Goal: Task Accomplishment & Management: Manage account settings

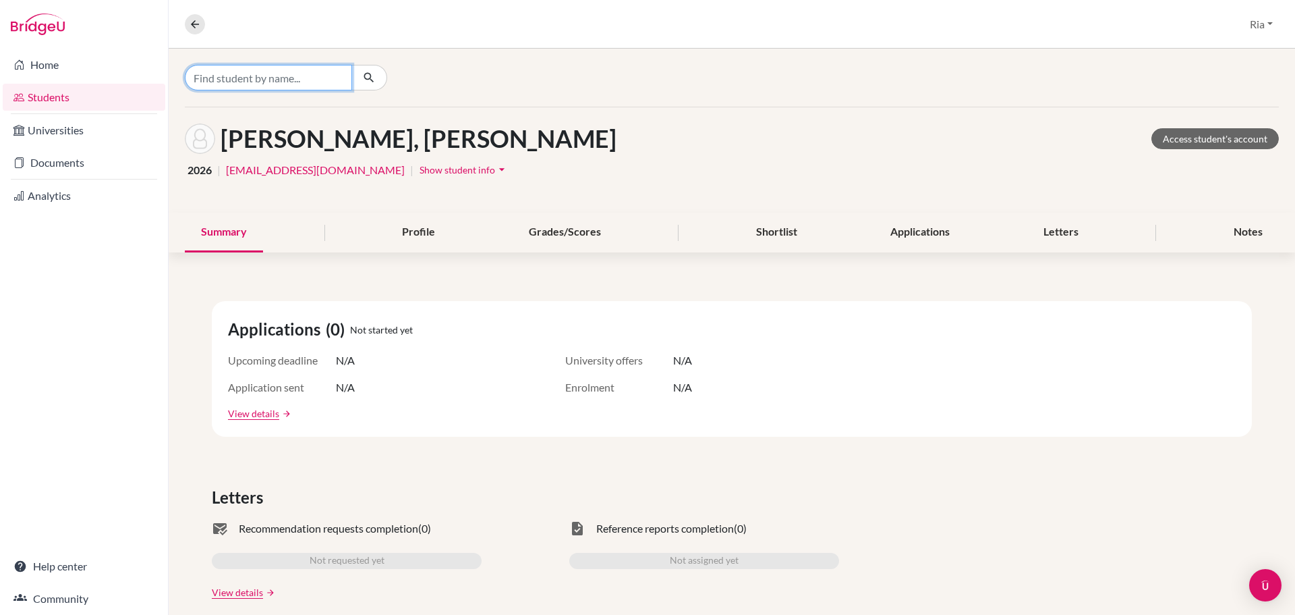
click at [252, 76] on input "Find student by name..." at bounding box center [268, 78] width 167 height 26
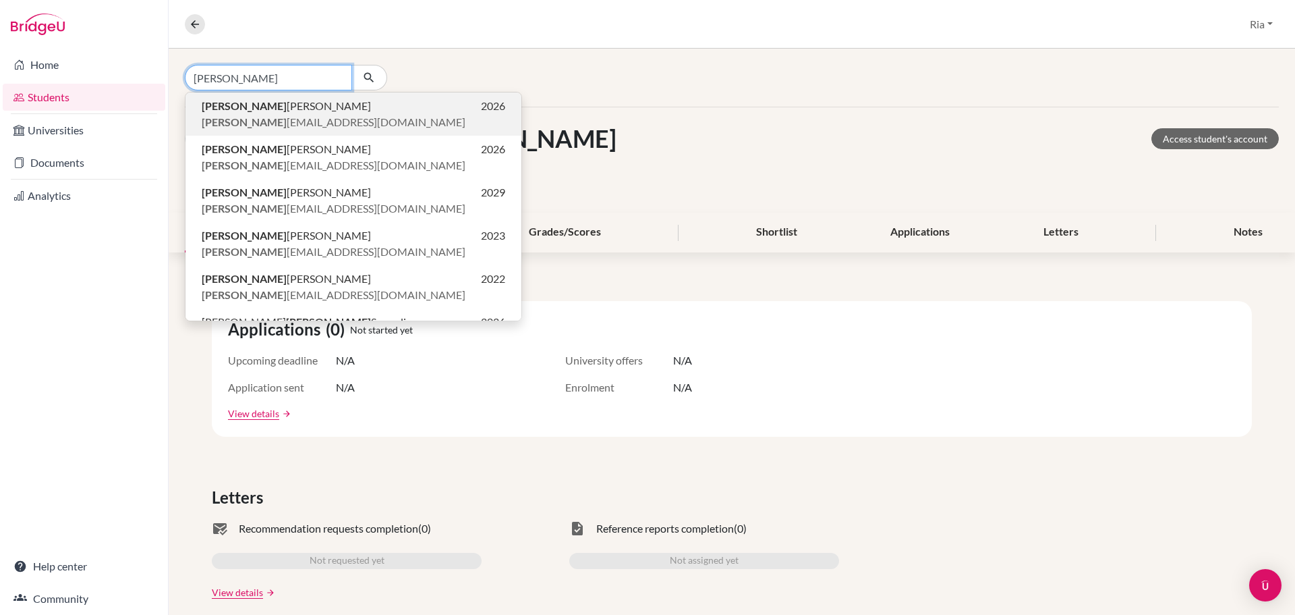
type input "[PERSON_NAME]"
click at [273, 105] on span "[PERSON_NAME]" at bounding box center [286, 106] width 169 height 16
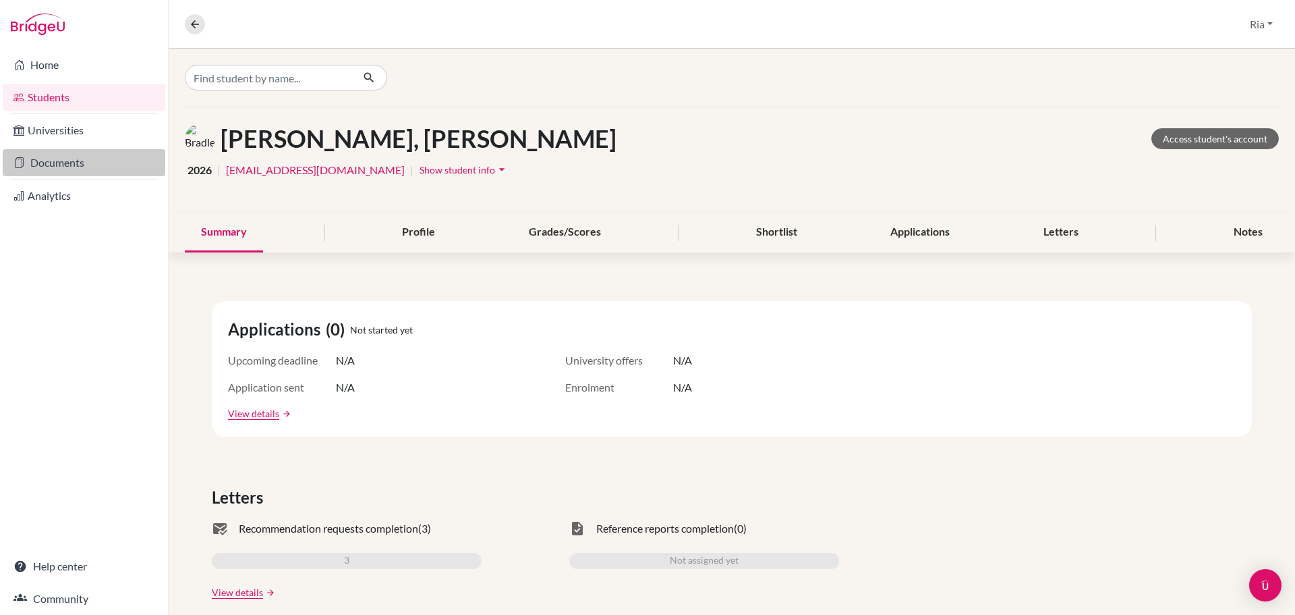
click at [65, 161] on link "Documents" at bounding box center [84, 162] width 163 height 27
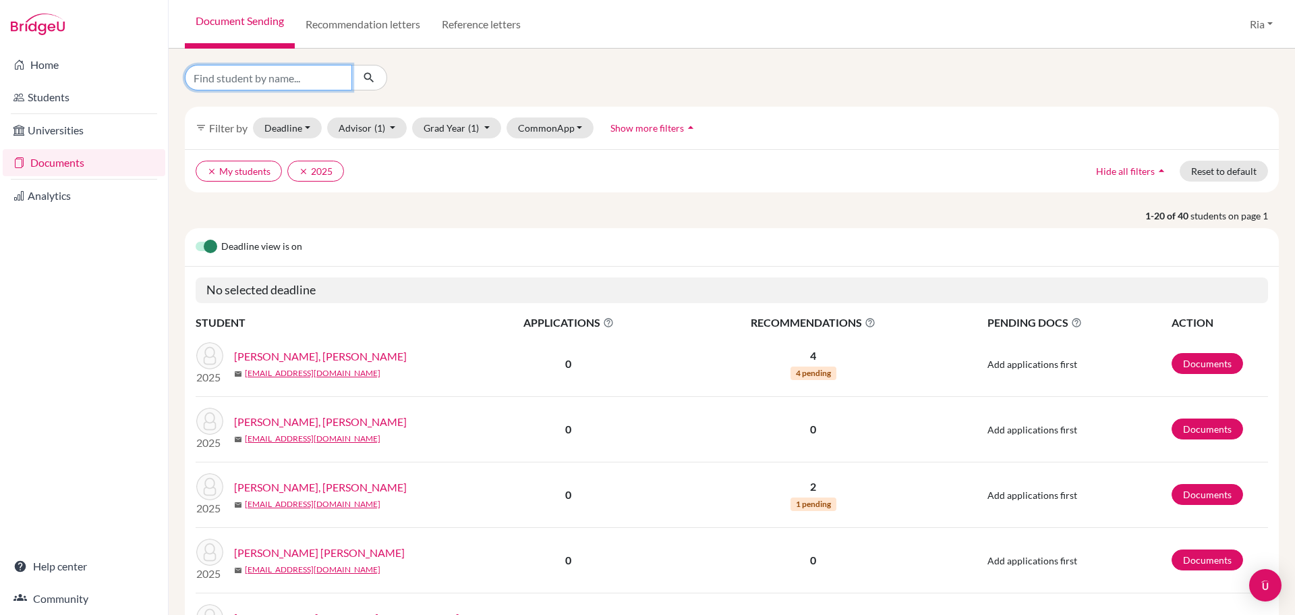
click at [222, 81] on input "Find student by name..." at bounding box center [268, 78] width 167 height 26
type input "[PERSON_NAME]"
click at [206, 171] on button "clear My students" at bounding box center [239, 171] width 86 height 21
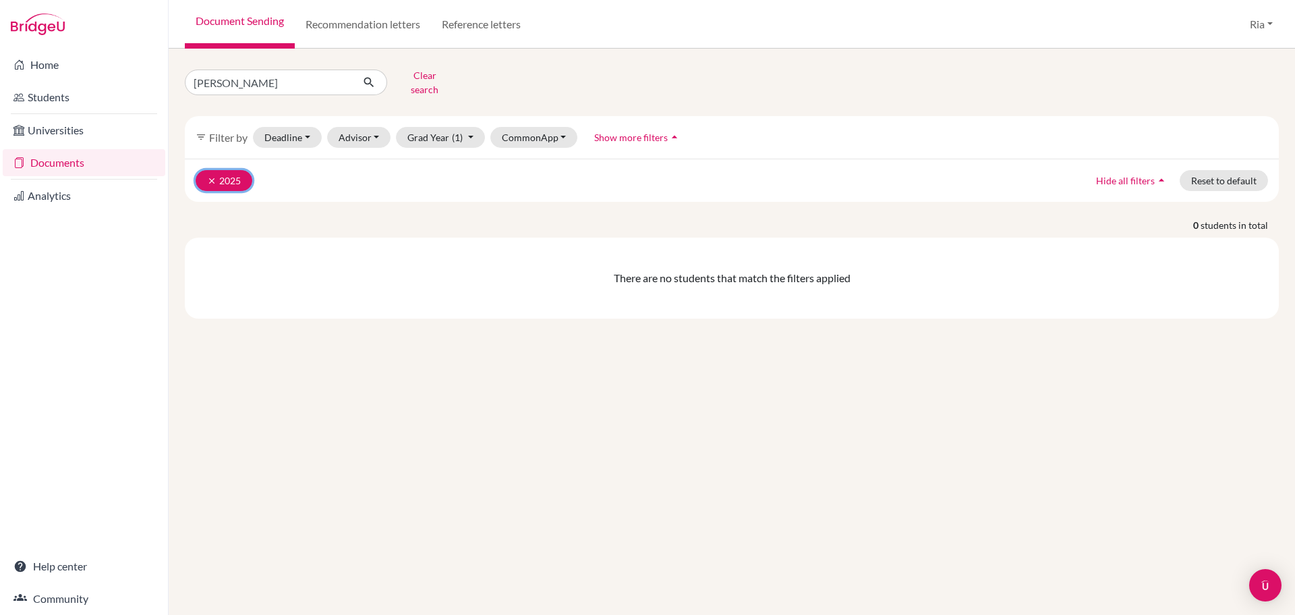
click at [212, 176] on icon "clear" at bounding box center [211, 180] width 9 height 9
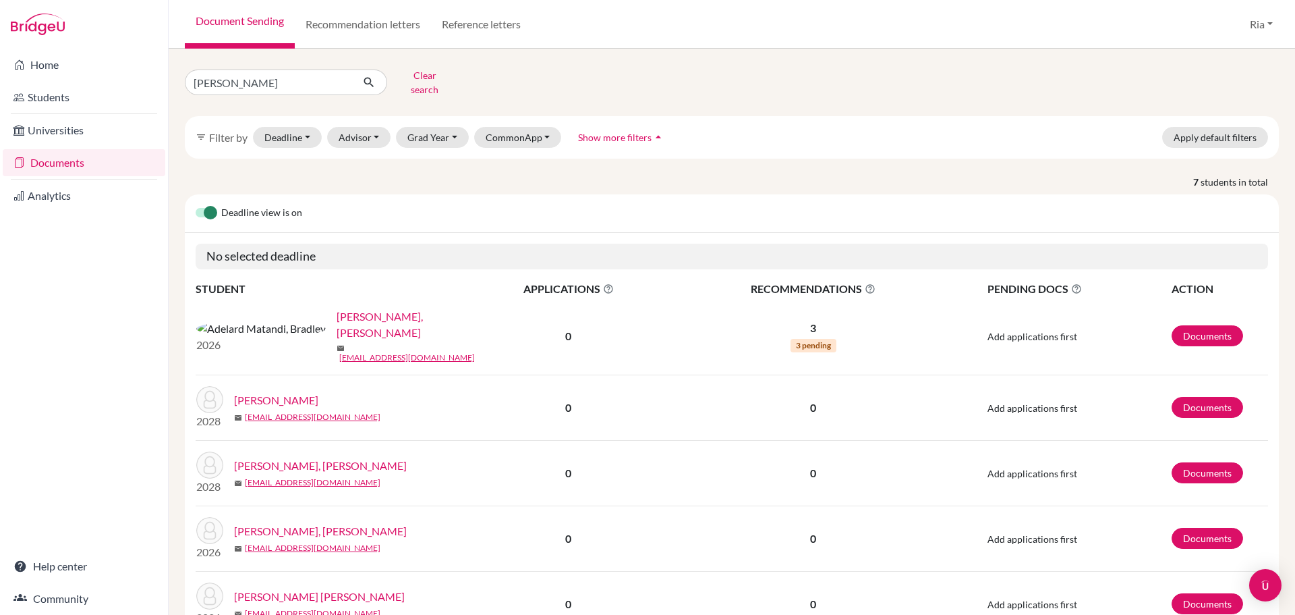
click at [337, 313] on link "[PERSON_NAME], [PERSON_NAME]" at bounding box center [406, 324] width 138 height 32
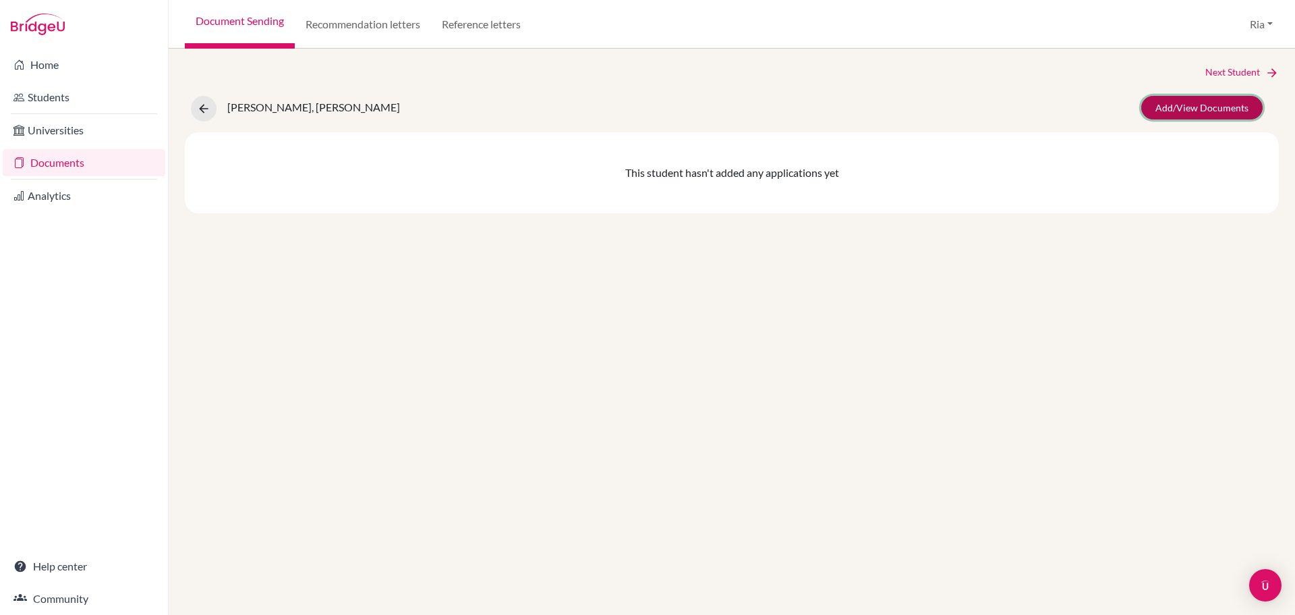
click at [1203, 110] on link "Add/View Documents" at bounding box center [1202, 108] width 121 height 24
